Goal: Task Accomplishment & Management: Complete application form

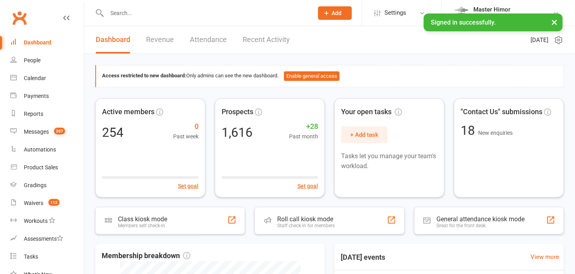
click at [118, 14] on input "text" at bounding box center [205, 13] width 203 height 11
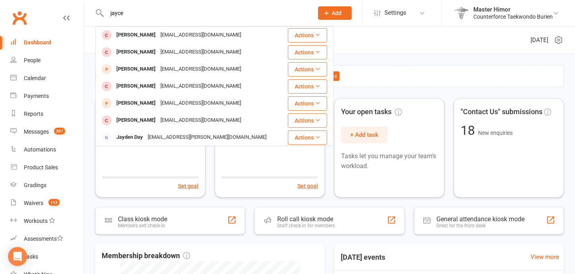
drag, startPoint x: 131, startPoint y: 13, endPoint x: 62, endPoint y: 26, distance: 69.8
click at [62, 2] on header "jayce [PERSON_NAME] [EMAIL_ADDRESS][DOMAIN_NAME] Actions [PERSON_NAME] [EMAIL_A…" at bounding box center [287, 2] width 575 height 0
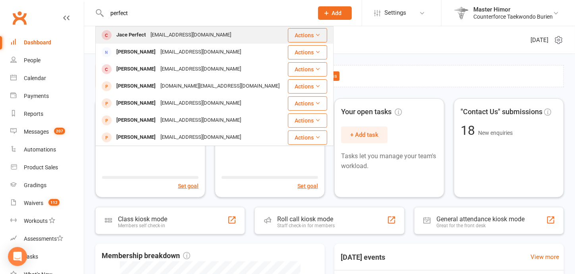
type input "perfect"
click at [154, 38] on div "[EMAIL_ADDRESS][DOMAIN_NAME]" at bounding box center [190, 35] width 85 height 12
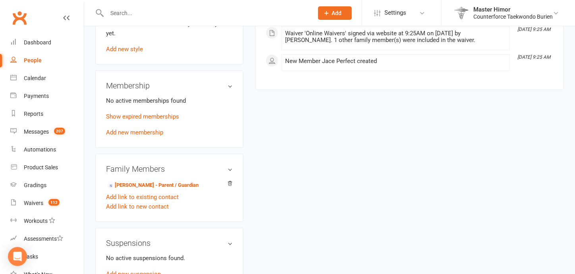
scroll to position [381, 0]
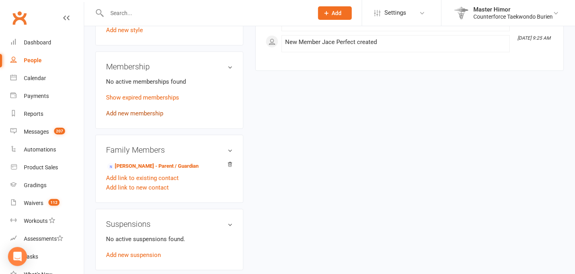
click at [147, 110] on link "Add new membership" at bounding box center [134, 113] width 57 height 7
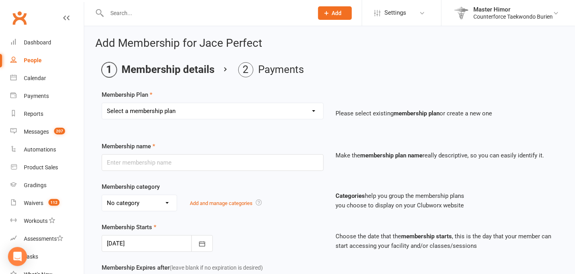
click at [198, 112] on select "Select a membership plan Create new Membership Plan 1 week FREE special 4 weeks…" at bounding box center [212, 111] width 221 height 16
select select "3"
click at [102, 103] on select "Select a membership plan Create new Membership Plan 1 week FREE special 4 weeks…" at bounding box center [212, 111] width 221 height 16
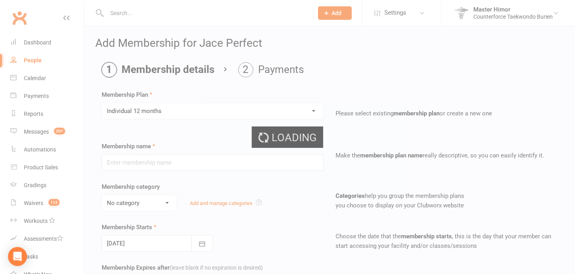
type input "Individual 12 months"
select select "0"
type input "1"
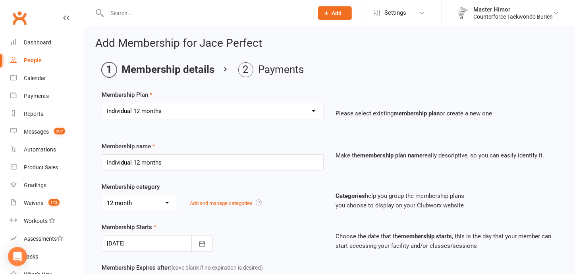
click at [295, 216] on div "Categories help you group the membership plans you choose to display on your Cl…" at bounding box center [326, 202] width 120 height 33
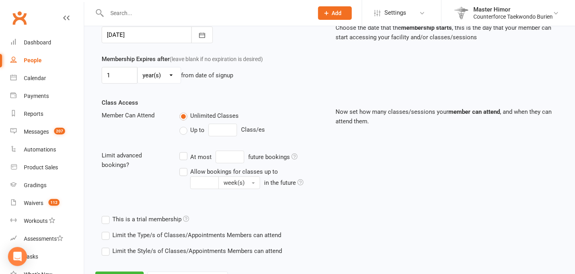
scroll to position [244, 0]
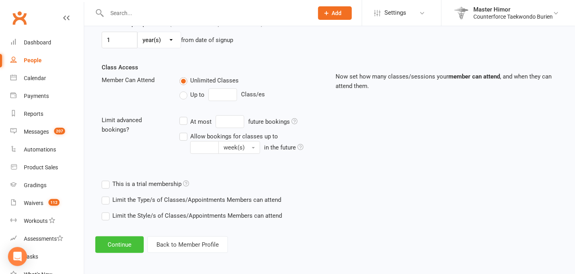
click at [127, 244] on button "Continue" at bounding box center [119, 245] width 48 height 17
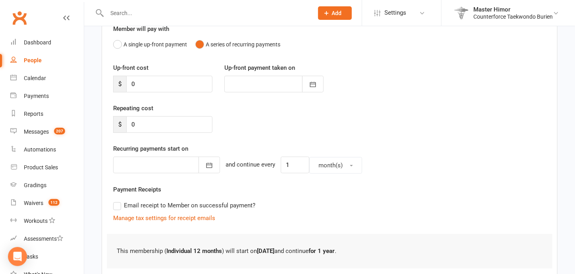
scroll to position [129, 0]
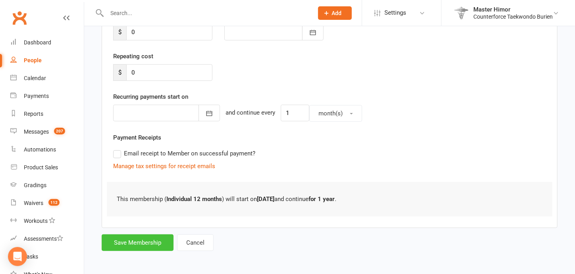
click at [148, 246] on button "Save Membership" at bounding box center [138, 243] width 72 height 17
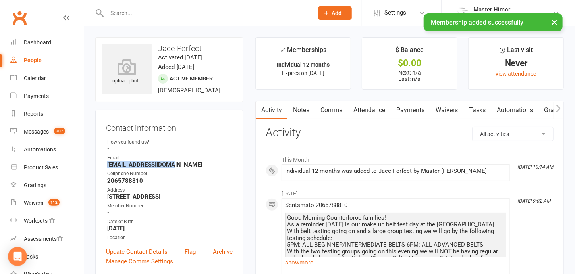
drag, startPoint x: 173, startPoint y: 166, endPoint x: 107, endPoint y: 166, distance: 65.5
click at [107, 166] on strong "[EMAIL_ADDRESS][DOMAIN_NAME]" at bounding box center [169, 164] width 125 height 7
copy strong "[EMAIL_ADDRESS][DOMAIN_NAME]"
